Goal: Task Accomplishment & Management: Use online tool/utility

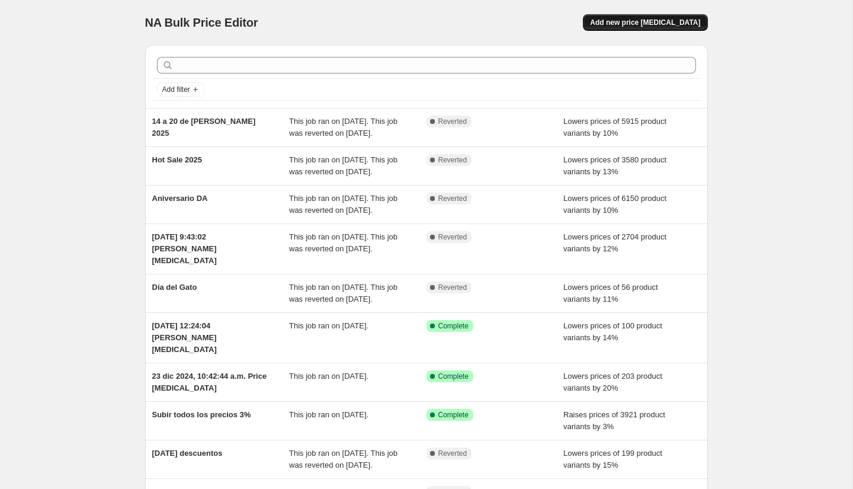
click at [637, 26] on span "Add new price [MEDICAL_DATA]" at bounding box center [645, 22] width 110 height 9
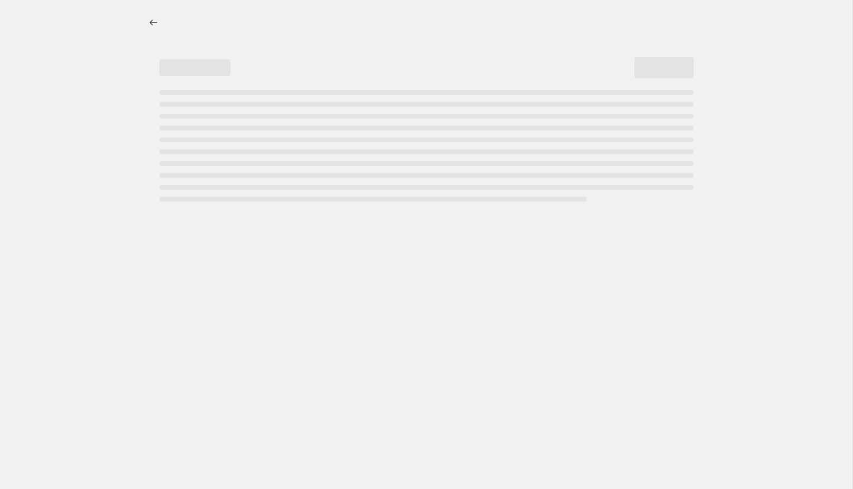
select select "percentage"
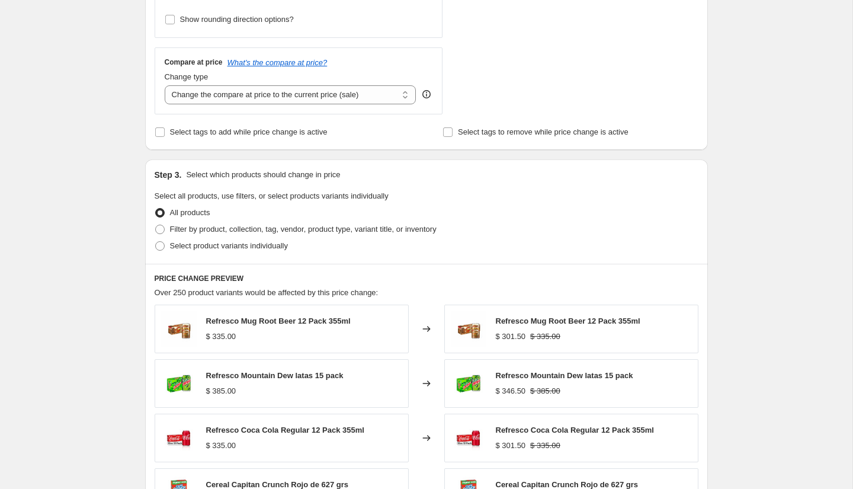
scroll to position [395, 0]
click at [188, 224] on span "Filter by product, collection, tag, vendor, product type, variant title, or inv…" at bounding box center [303, 227] width 267 height 9
click at [156, 224] on input "Filter by product, collection, tag, vendor, product type, variant title, or inv…" at bounding box center [155, 223] width 1 height 1
radio input "true"
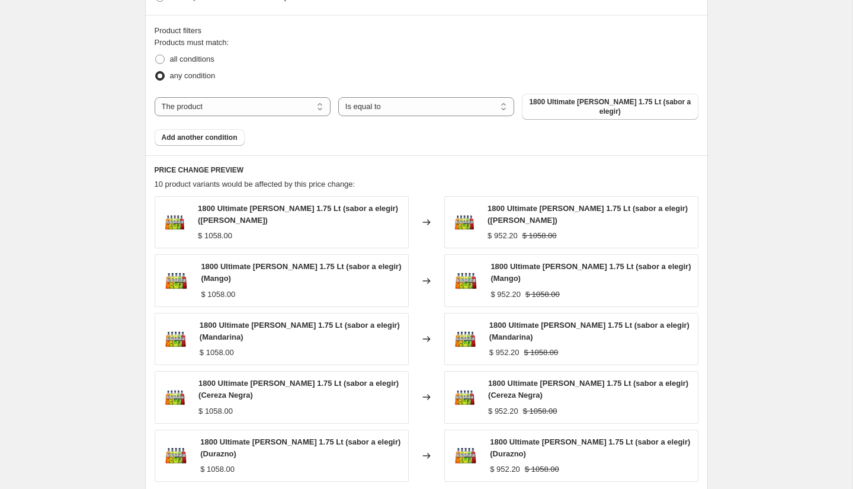
scroll to position [651, 0]
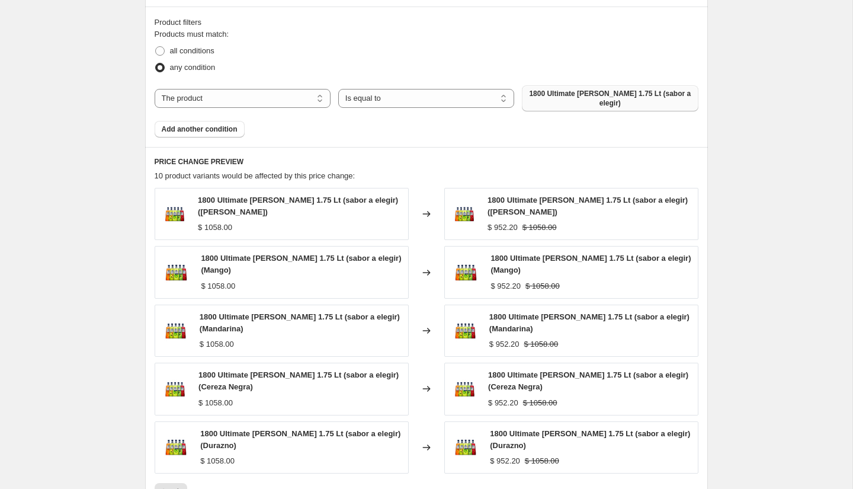
click at [559, 95] on span "1800 Ultimate [PERSON_NAME] 1.75 Lt (sabor a elegir)" at bounding box center [610, 98] width 162 height 19
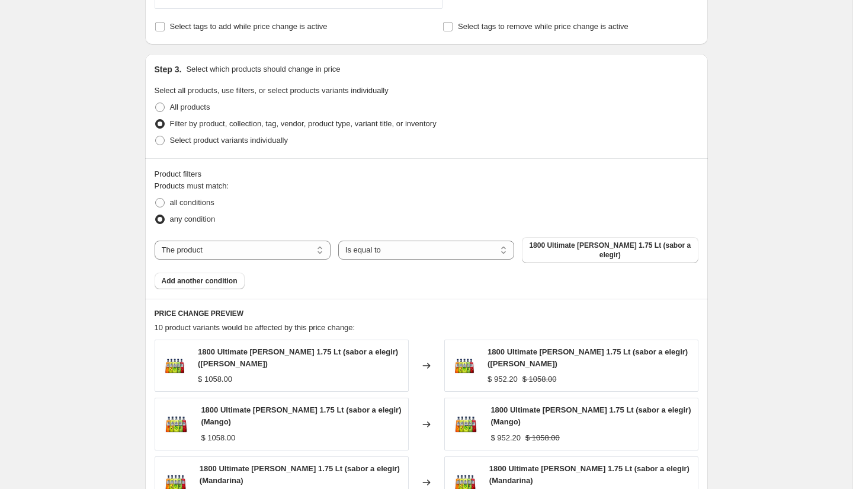
scroll to position [498, 0]
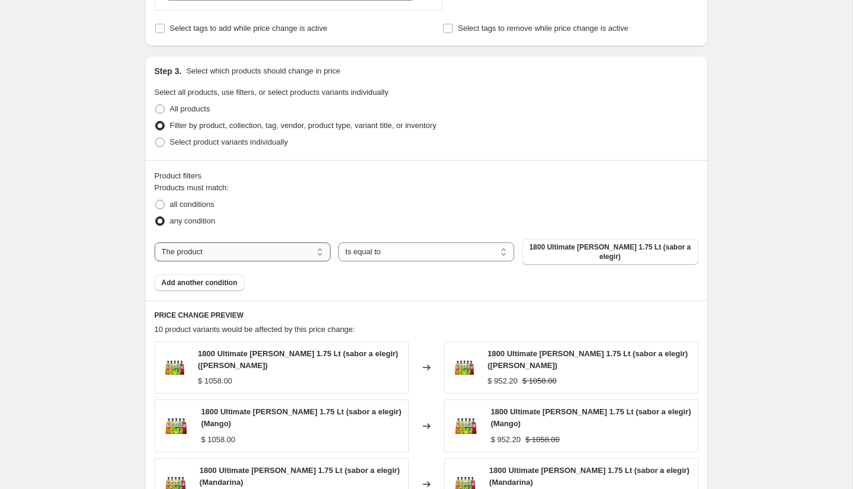
click at [220, 254] on select "The product The product's collection The product's tag The product's vendor The…" at bounding box center [243, 251] width 176 height 19
select select "collection"
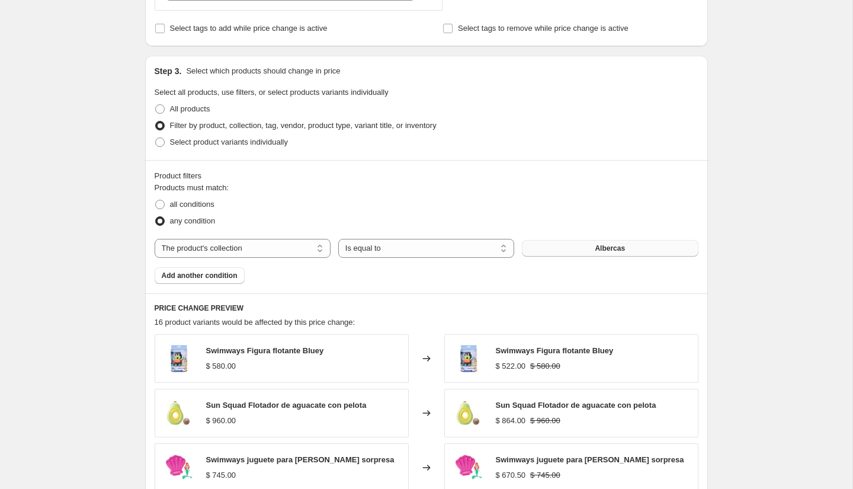
click at [578, 246] on button "Albercas" at bounding box center [610, 248] width 176 height 17
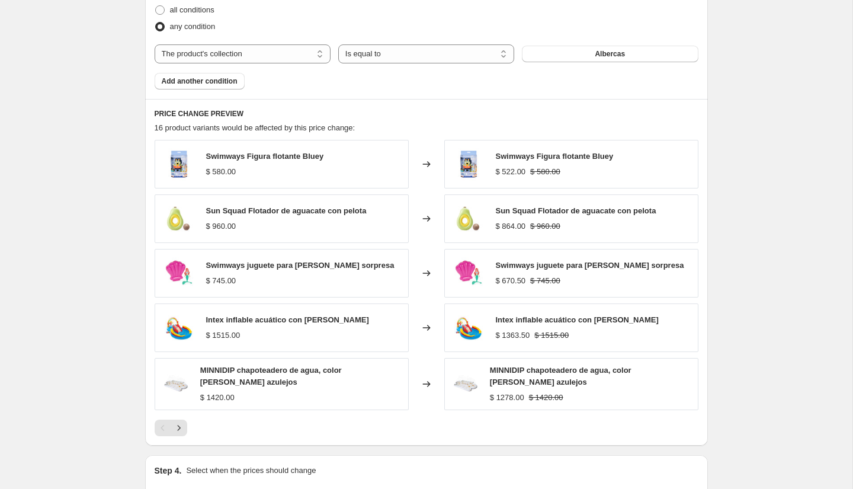
scroll to position [689, 0]
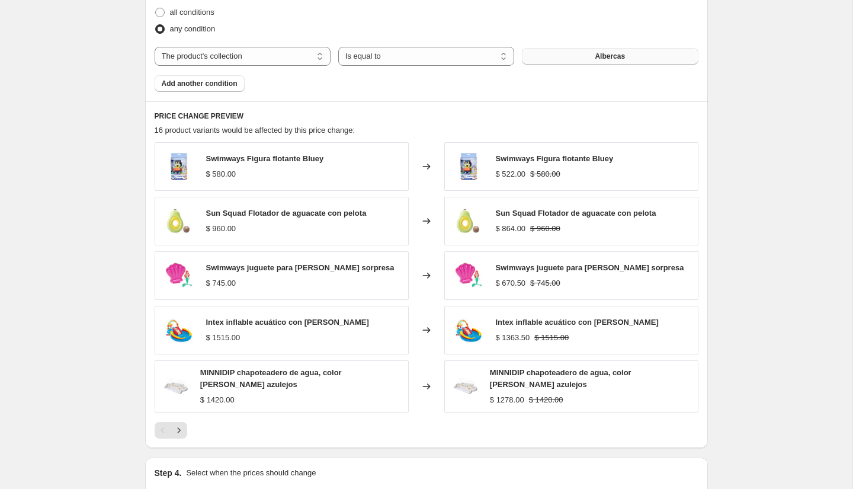
click at [569, 50] on button "Albercas" at bounding box center [610, 56] width 176 height 17
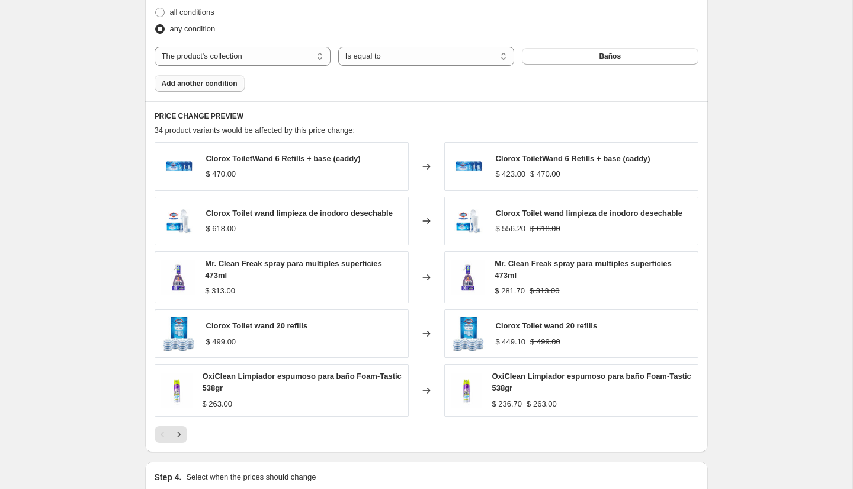
click at [201, 83] on span "Add another condition" at bounding box center [200, 83] width 76 height 9
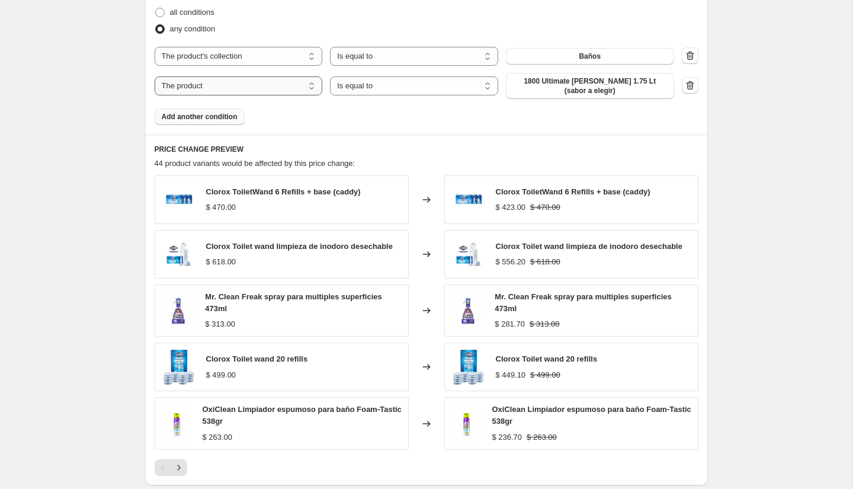
click at [227, 82] on select "The product The product's collection The product's tag The product's vendor The…" at bounding box center [239, 85] width 168 height 19
select select "collection"
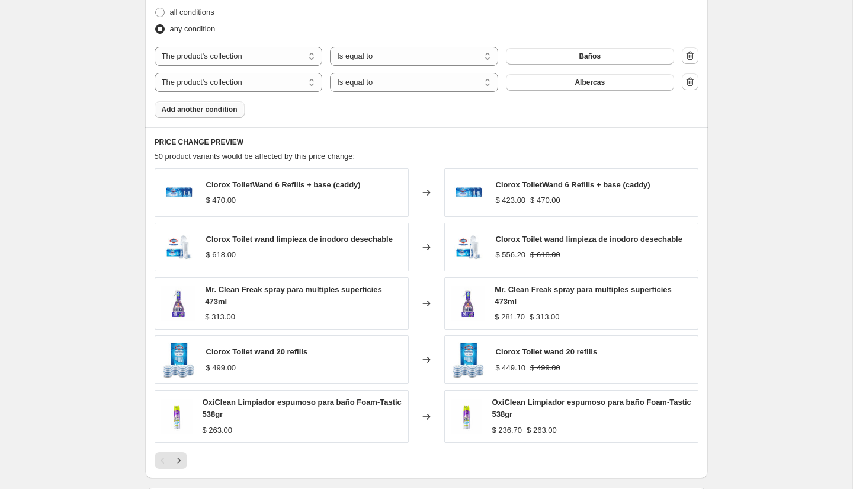
click at [552, 84] on button "Albercas" at bounding box center [590, 82] width 168 height 17
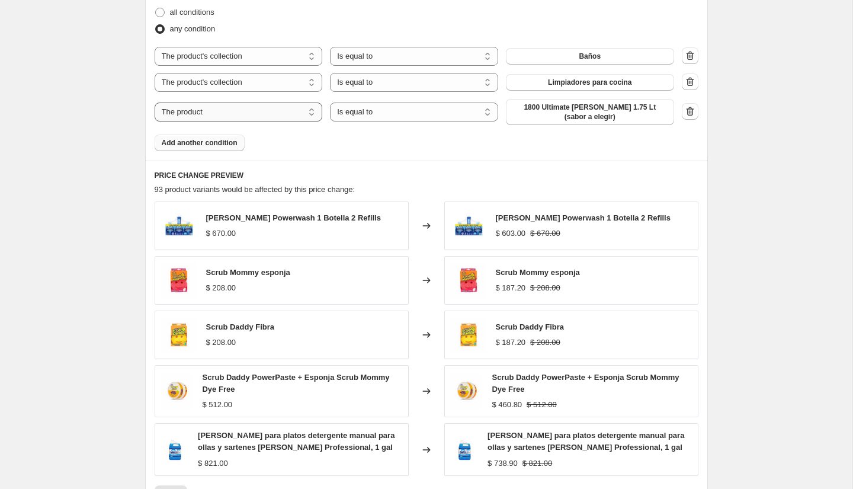
click at [239, 110] on select "The product The product's collection The product's tag The product's vendor The…" at bounding box center [239, 111] width 168 height 19
select select "collection"
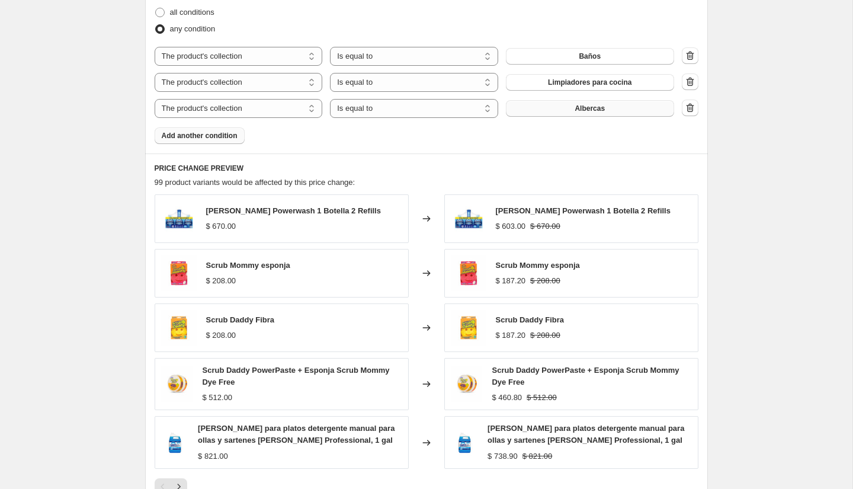
click at [611, 108] on button "Albercas" at bounding box center [590, 108] width 168 height 17
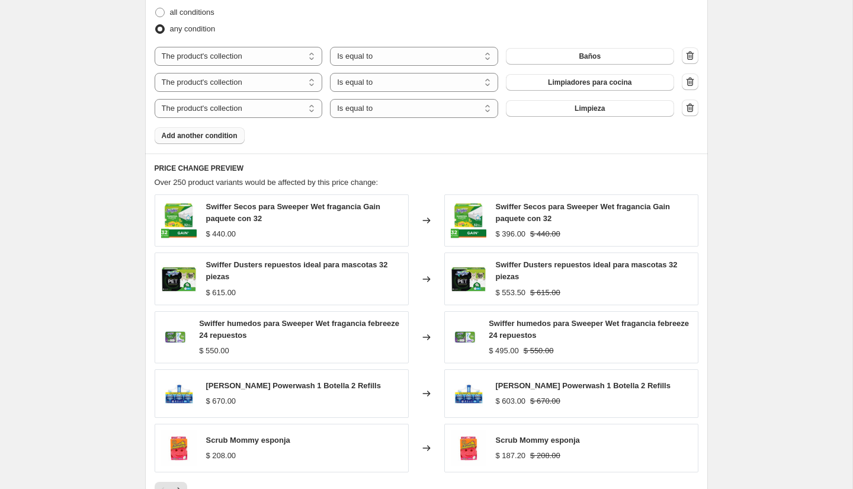
click at [226, 135] on span "Add another condition" at bounding box center [200, 135] width 76 height 9
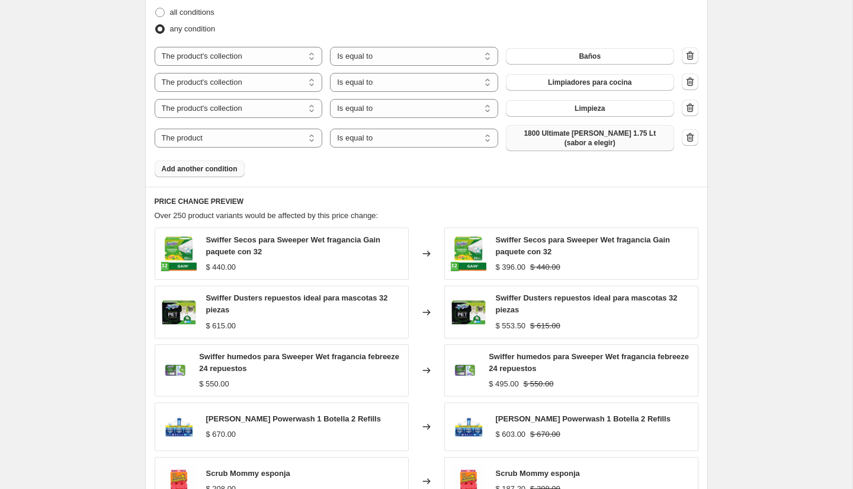
click at [565, 135] on span "1800 Ultimate [PERSON_NAME] 1.75 Lt (sabor a elegir)" at bounding box center [590, 138] width 154 height 19
click at [233, 136] on select "The product The product's collection The product's tag The product's vendor The…" at bounding box center [239, 138] width 168 height 19
select select "collection"
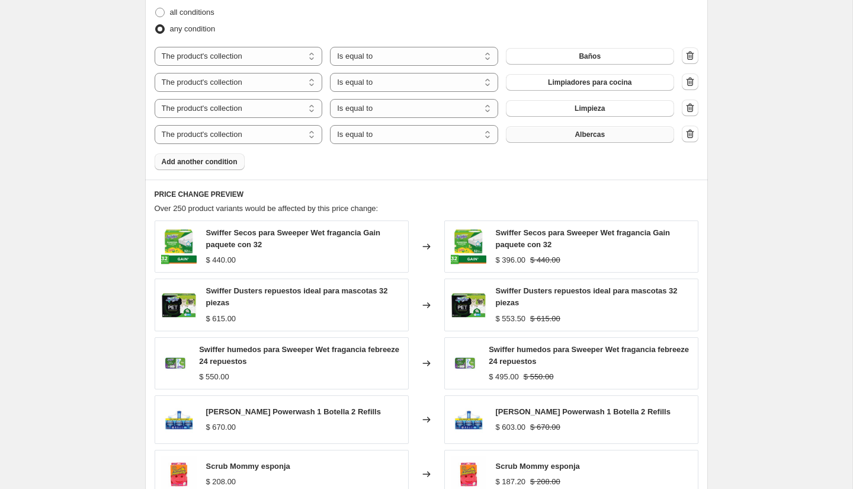
click at [587, 137] on span "Albercas" at bounding box center [590, 134] width 30 height 9
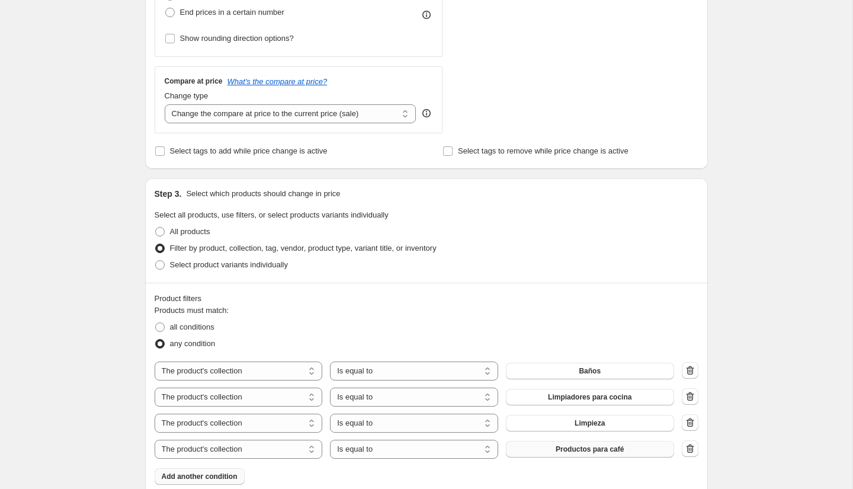
scroll to position [0, 0]
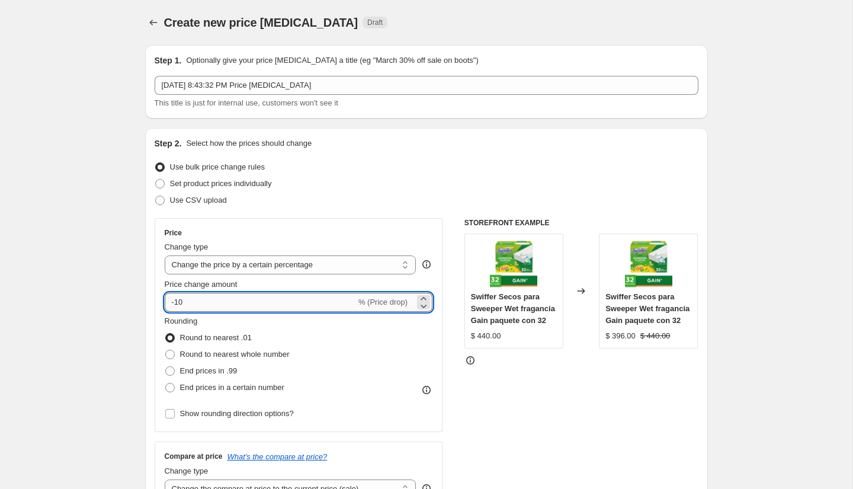
click at [265, 299] on input "-10" at bounding box center [260, 302] width 191 height 19
type input "11"
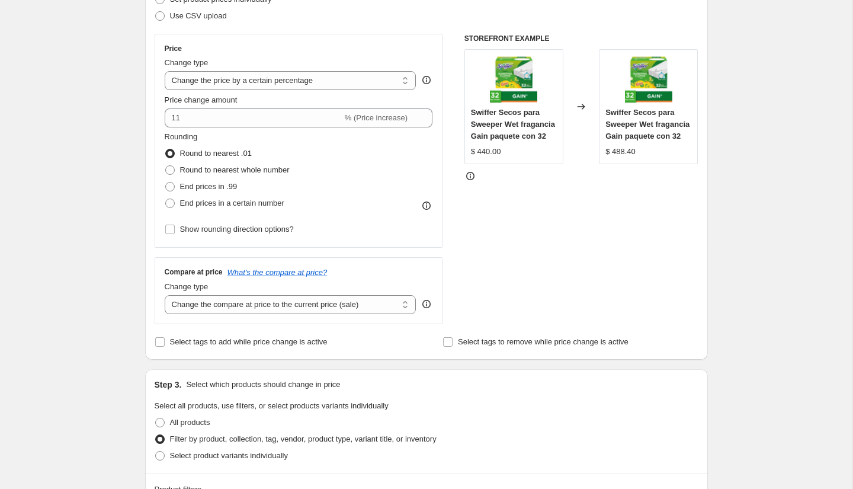
scroll to position [188, 0]
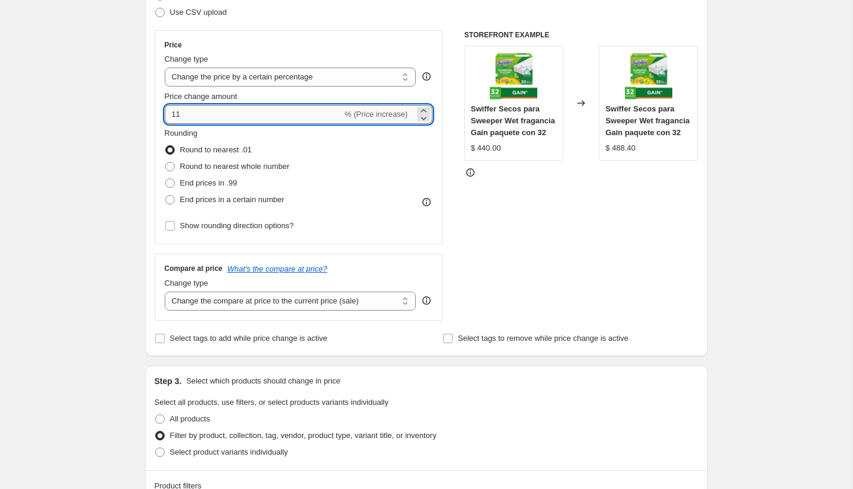
click at [231, 120] on input "11" at bounding box center [254, 114] width 178 height 19
click at [140, 156] on div "Step 1. Optionally give your price [MEDICAL_DATA] a title (eg "March 30% off sa…" at bounding box center [422, 497] width 572 height 1299
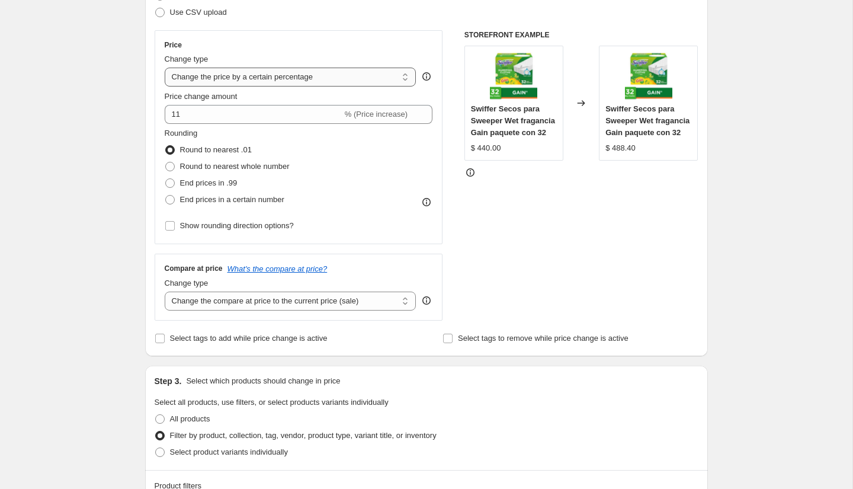
click at [242, 81] on select "Change the price to a certain amount Change the price by a certain amount Chang…" at bounding box center [291, 77] width 252 height 19
select select "by"
click at [165, 68] on select "Change the price to a certain amount Change the price by a certain amount Chang…" at bounding box center [291, 77] width 252 height 19
type input "-10.00"
click at [251, 78] on select "Change the price to a certain amount Change the price by a certain amount Chang…" at bounding box center [291, 77] width 252 height 19
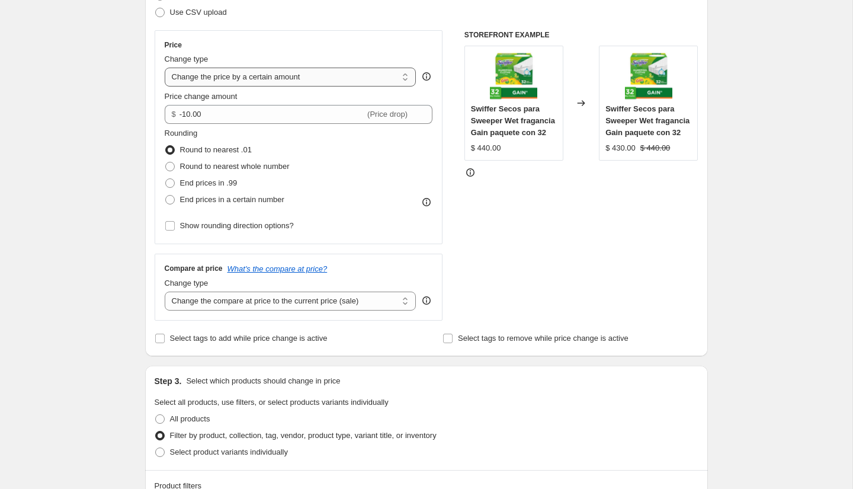
select select "percentage"
click at [165, 68] on select "Change the price to a certain amount Change the price by a certain amount Chang…" at bounding box center [291, 77] width 252 height 19
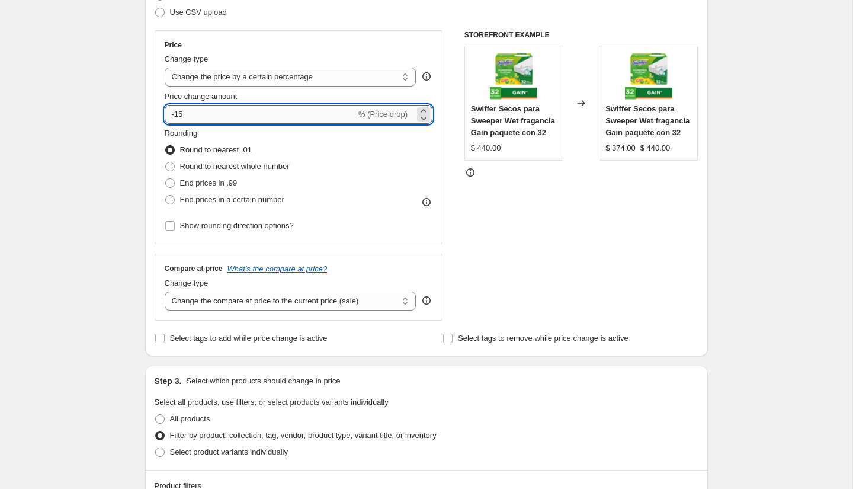
click at [256, 110] on input "-15" at bounding box center [260, 114] width 191 height 19
type input "-11"
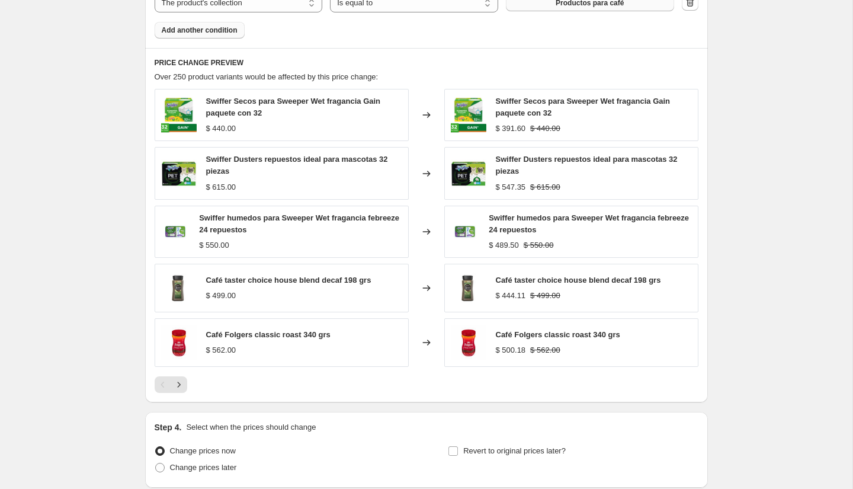
scroll to position [807, 0]
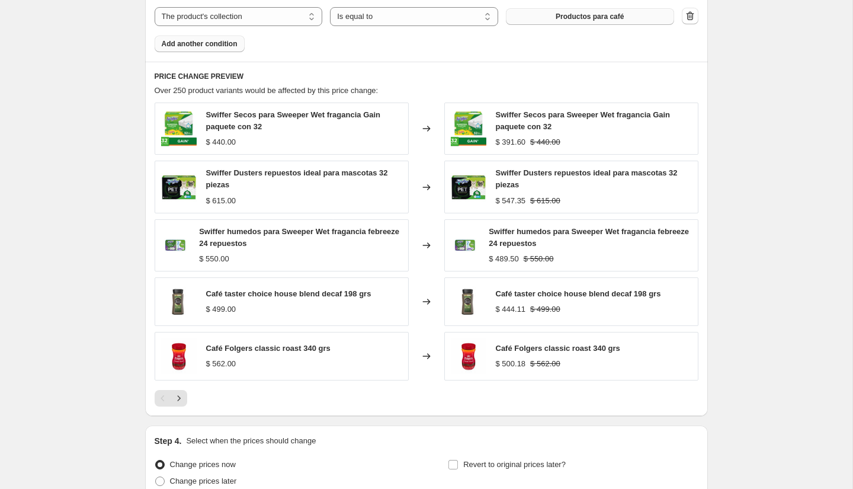
click at [230, 40] on span "Add another condition" at bounding box center [200, 43] width 76 height 9
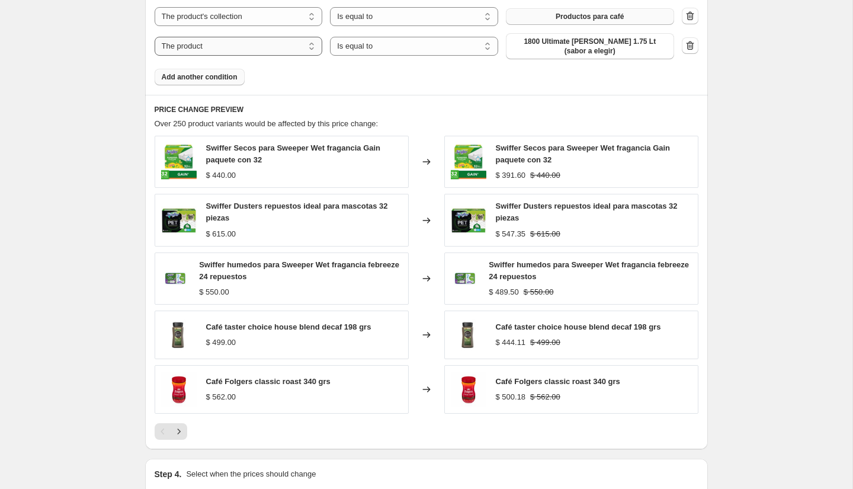
click at [239, 44] on select "The product The product's collection The product's tag The product's vendor The…" at bounding box center [239, 46] width 168 height 19
select select "collection"
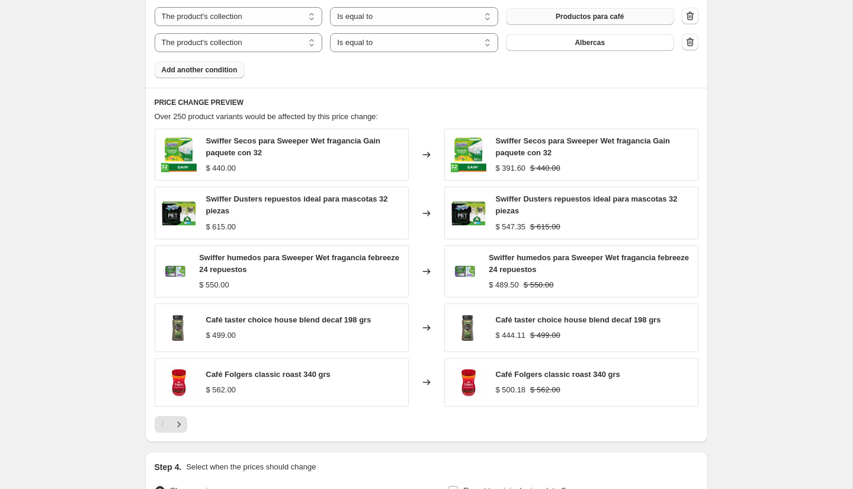
click at [579, 46] on span "Albercas" at bounding box center [590, 42] width 30 height 9
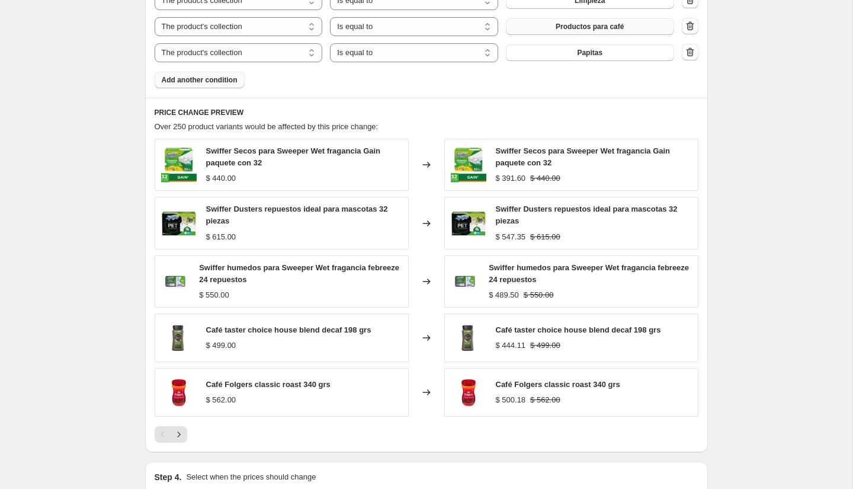
scroll to position [944, 0]
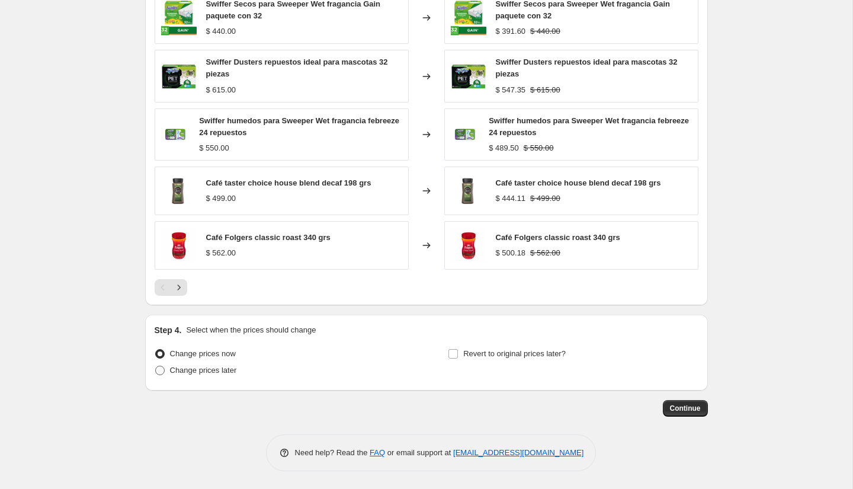
click at [193, 372] on span "Change prices later" at bounding box center [203, 369] width 67 height 9
click at [156, 366] on input "Change prices later" at bounding box center [155, 365] width 1 height 1
radio input "true"
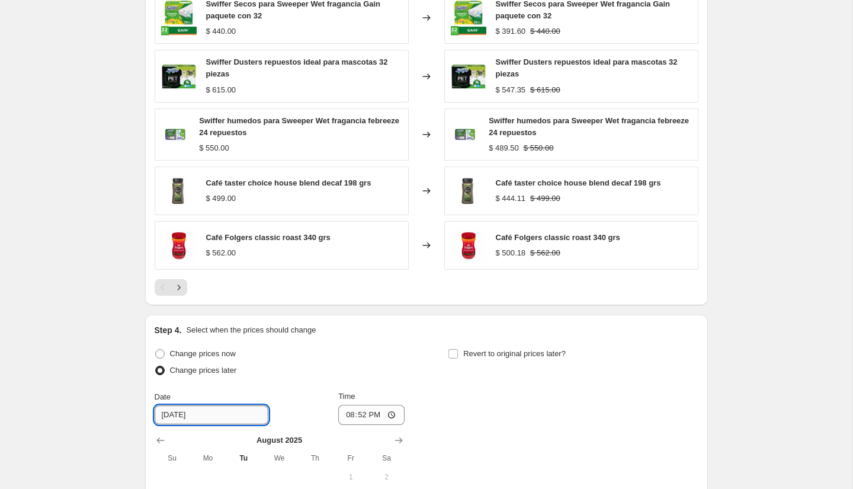
click at [198, 410] on input "[DATE]" at bounding box center [212, 414] width 114 height 19
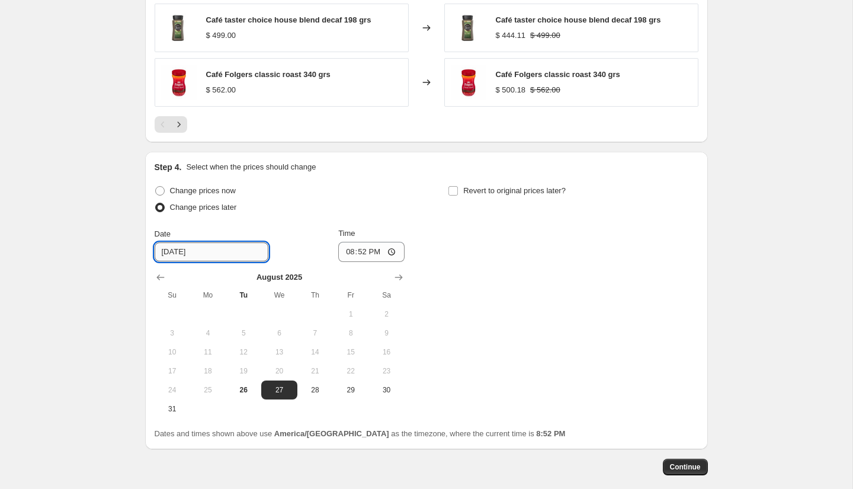
scroll to position [1166, 0]
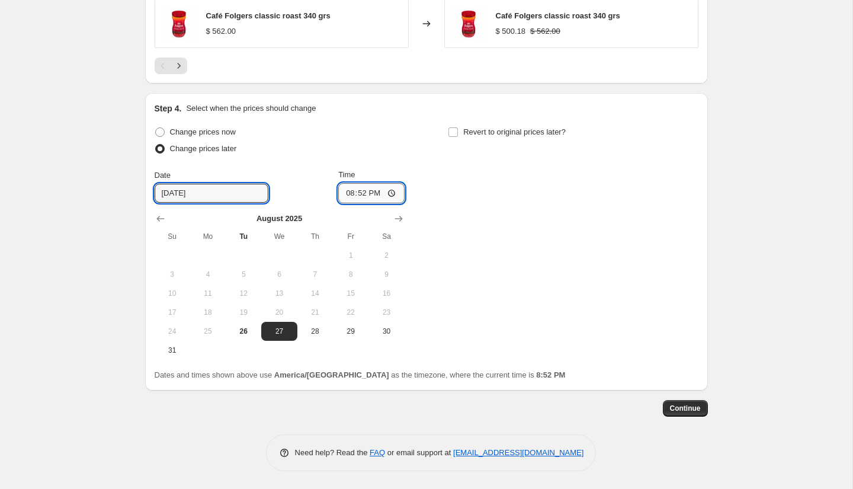
click at [346, 185] on input "20:52" at bounding box center [371, 193] width 66 height 20
click at [312, 324] on button "28" at bounding box center [315, 331] width 36 height 19
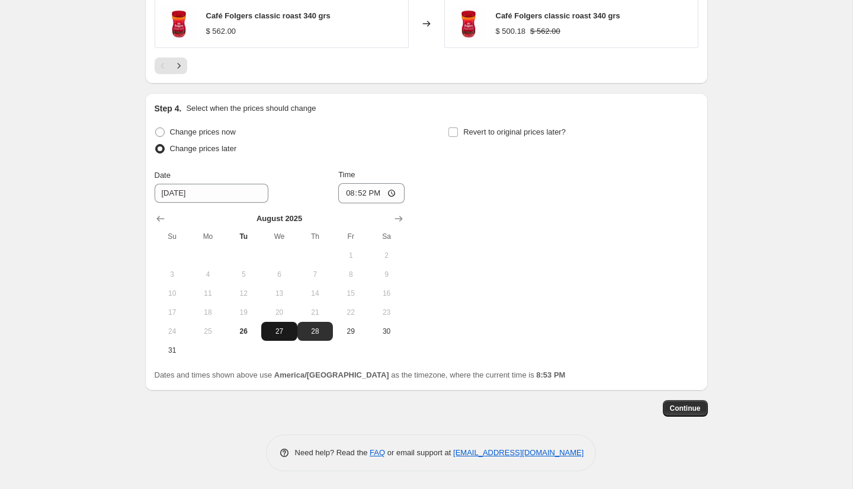
click at [274, 337] on button "27" at bounding box center [279, 331] width 36 height 19
type input "[DATE]"
click at [346, 194] on input "20:52" at bounding box center [371, 193] width 66 height 20
type input "23:50"
click at [432, 166] on div "Change prices now Change prices later Date [DATE] Time 23:50 [DATE] Su Mo Tu We…" at bounding box center [427, 242] width 544 height 236
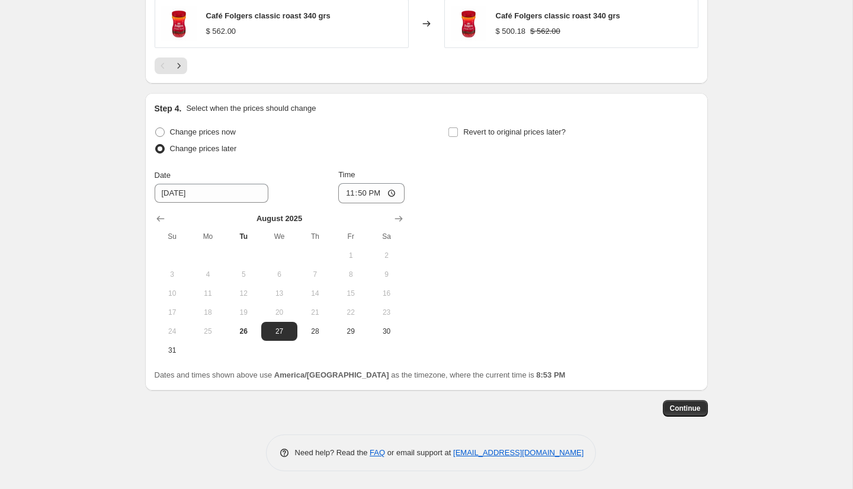
click at [158, 147] on span at bounding box center [159, 148] width 9 height 9
click at [156, 145] on input "Change prices later" at bounding box center [155, 144] width 1 height 1
click at [451, 134] on input "Revert to original prices later?" at bounding box center [452, 131] width 9 height 9
checkbox input "true"
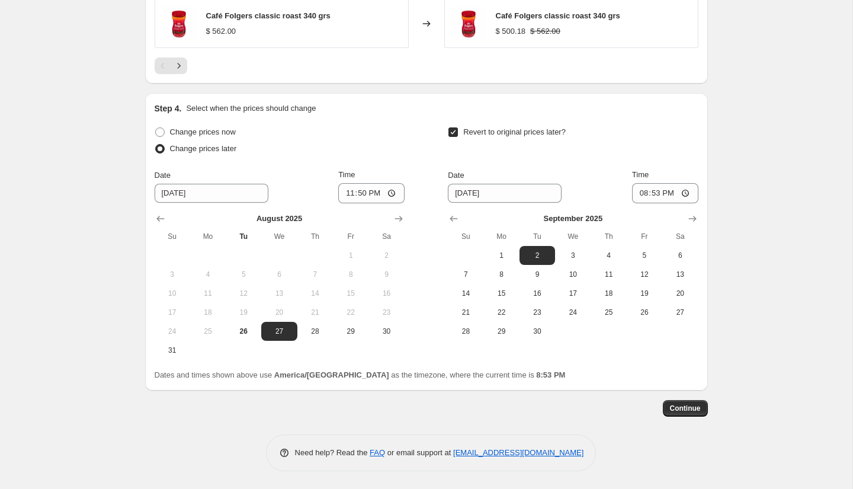
click at [157, 149] on span at bounding box center [159, 148] width 9 height 9
click at [156, 145] on input "Change prices later" at bounding box center [155, 144] width 1 height 1
click at [300, 159] on div "Change prices now Change prices later Date [DATE] Time 23:50 [DATE] Su Mo Tu We…" at bounding box center [280, 242] width 250 height 236
click at [512, 255] on span "1" at bounding box center [502, 255] width 26 height 9
type input "[DATE]"
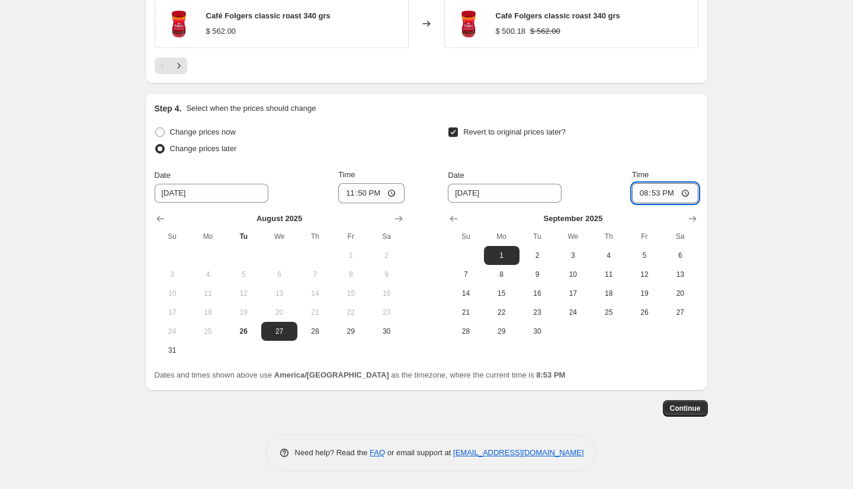
click at [641, 194] on input "20:53" at bounding box center [665, 193] width 66 height 20
type input "00:00"
click at [638, 156] on div "Revert to original prices later?" at bounding box center [573, 142] width 250 height 36
click at [663, 403] on button "Continue" at bounding box center [685, 408] width 45 height 17
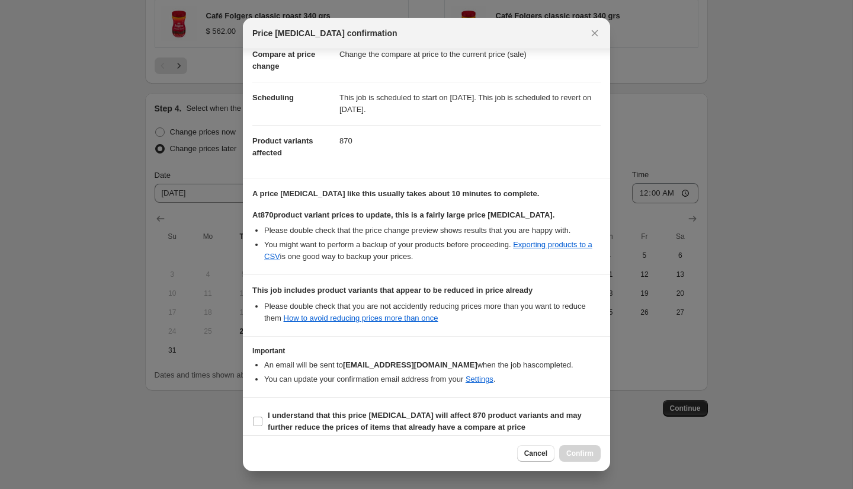
scroll to position [73, 0]
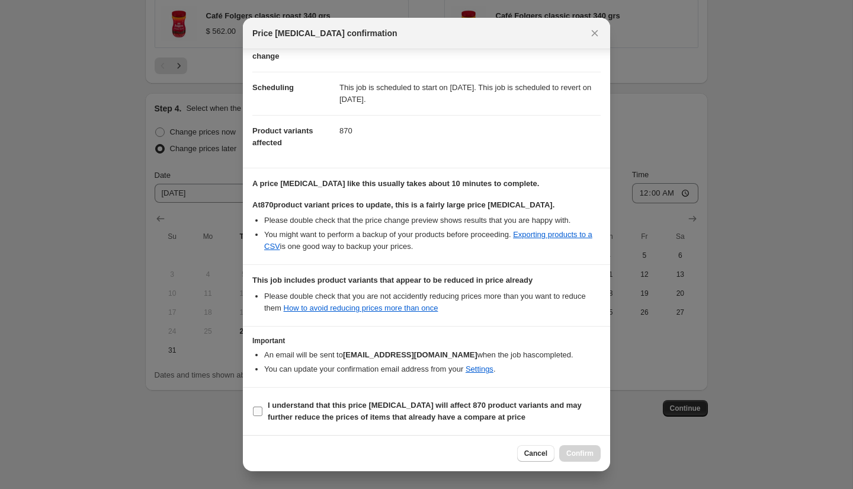
click at [408, 408] on b "I understand that this price [MEDICAL_DATA] will affect 870 product variants an…" at bounding box center [425, 410] width 314 height 21
click at [262, 408] on input "I understand that this price [MEDICAL_DATA] will affect 870 product variants an…" at bounding box center [257, 410] width 9 height 9
checkbox input "true"
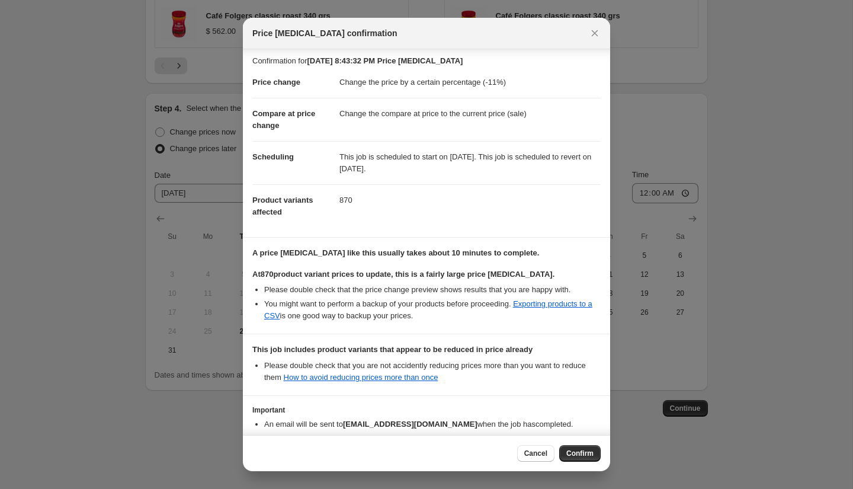
scroll to position [0, 0]
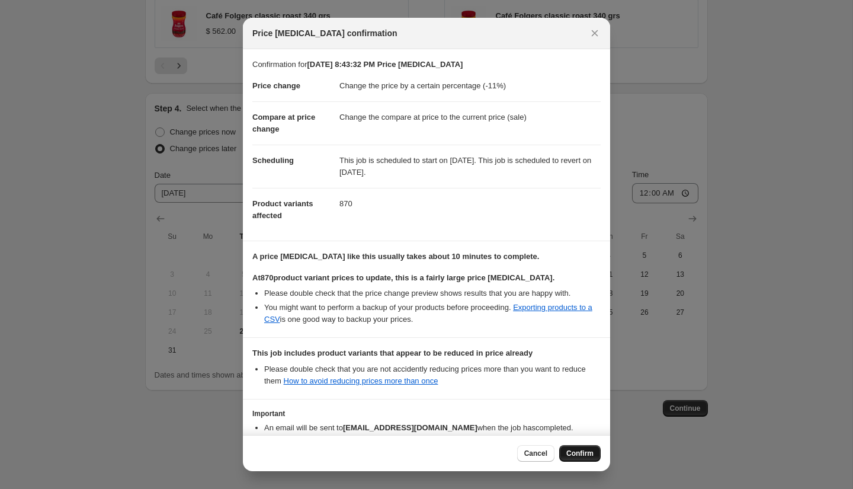
click at [577, 450] on span "Confirm" at bounding box center [579, 452] width 27 height 9
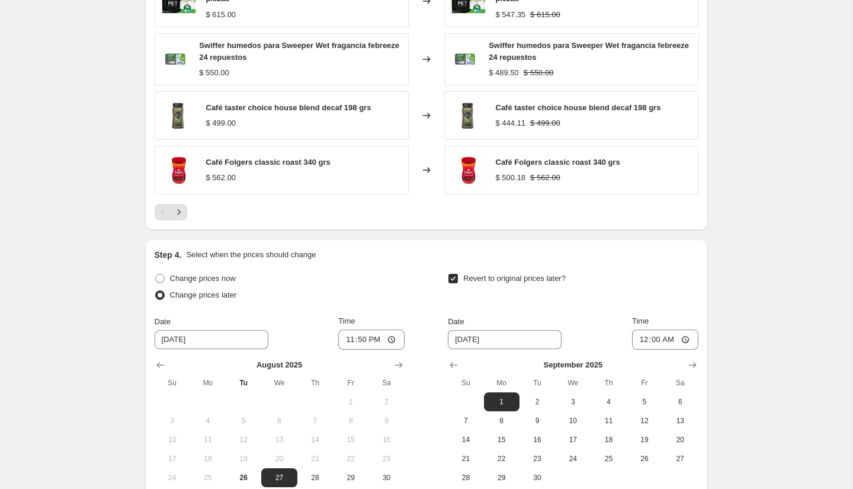
scroll to position [1238, 0]
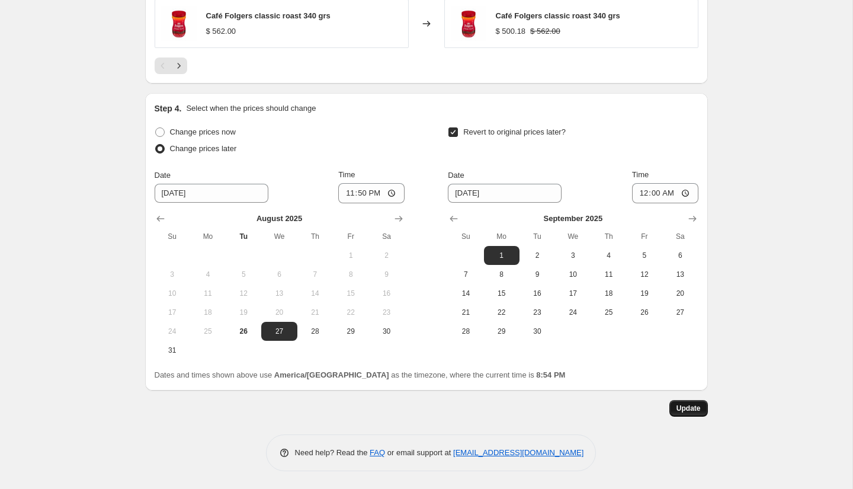
click at [688, 413] on button "Update" at bounding box center [688, 408] width 38 height 17
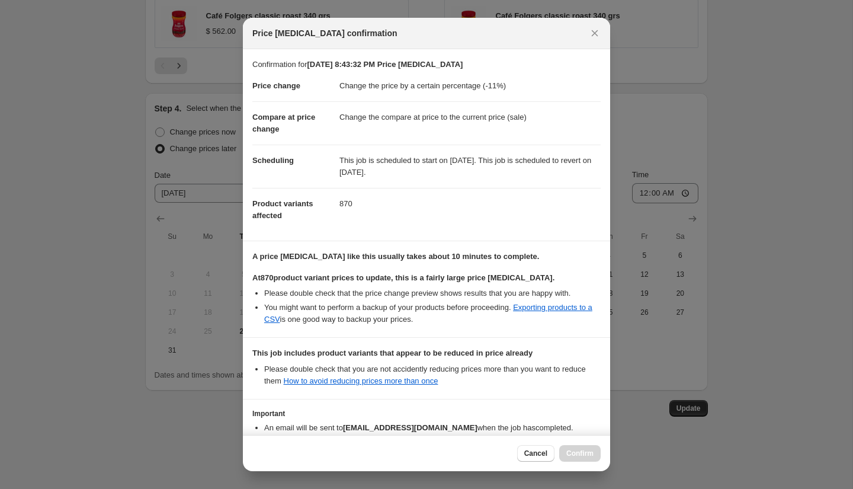
scroll to position [73, 0]
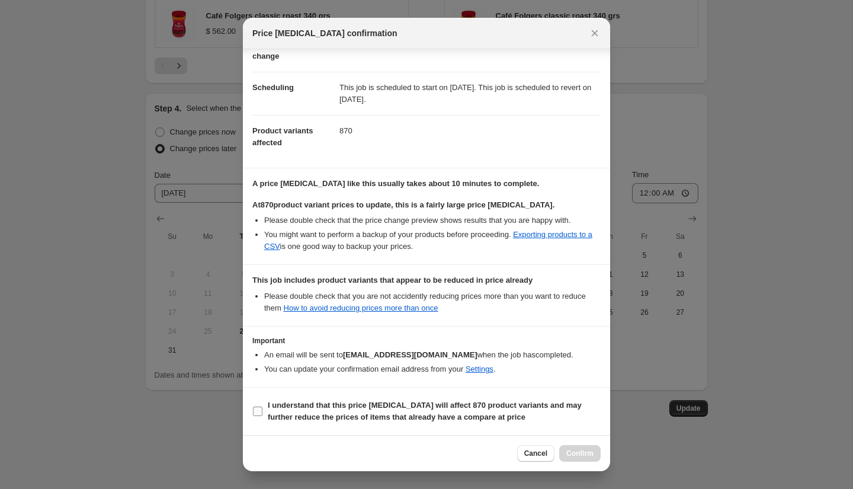
click at [393, 407] on b "I understand that this price [MEDICAL_DATA] will affect 870 product variants an…" at bounding box center [425, 410] width 314 height 21
click at [262, 407] on input "I understand that this price [MEDICAL_DATA] will affect 870 product variants an…" at bounding box center [257, 410] width 9 height 9
checkbox input "true"
click at [574, 453] on span "Confirm" at bounding box center [579, 452] width 27 height 9
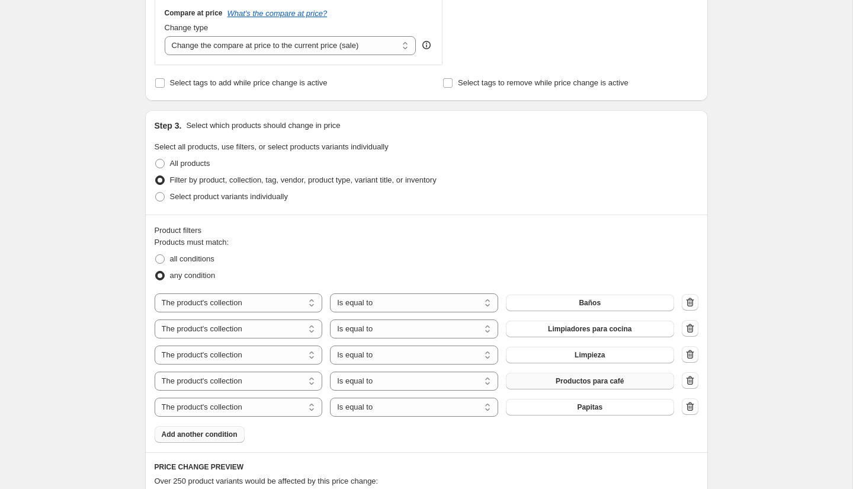
scroll to position [0, 0]
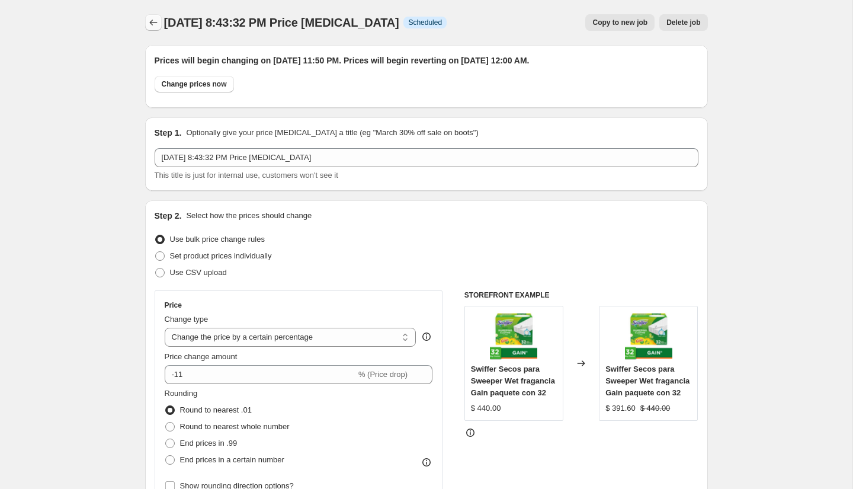
click at [154, 20] on icon "Price change jobs" at bounding box center [153, 23] width 12 height 12
